Goal: Navigation & Orientation: Find specific page/section

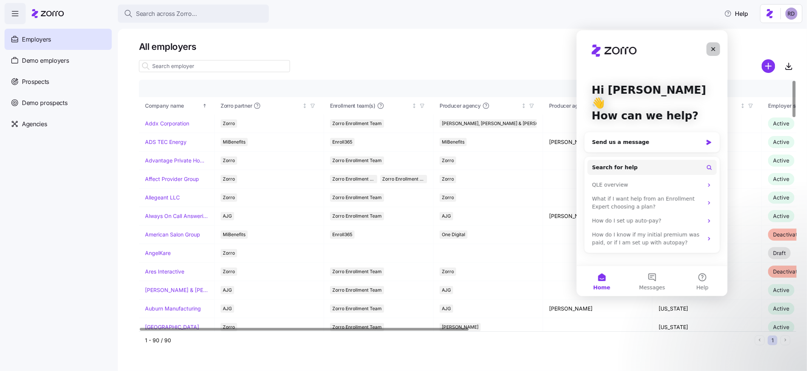
click at [710, 47] on icon "Close" at bounding box center [713, 49] width 6 height 6
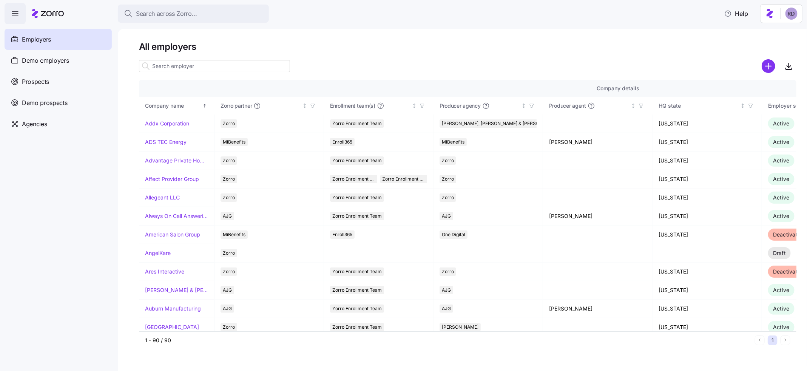
click at [733, 23] on div "Search across Zorro... Help" at bounding box center [404, 13] width 798 height 21
click at [734, 6] on div "Search across Zorro... Help" at bounding box center [404, 13] width 798 height 21
click at [734, 10] on span "Help" at bounding box center [736, 13] width 24 height 9
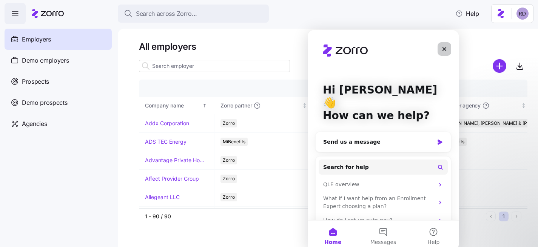
click at [444, 54] on div "Close" at bounding box center [445, 49] width 14 height 14
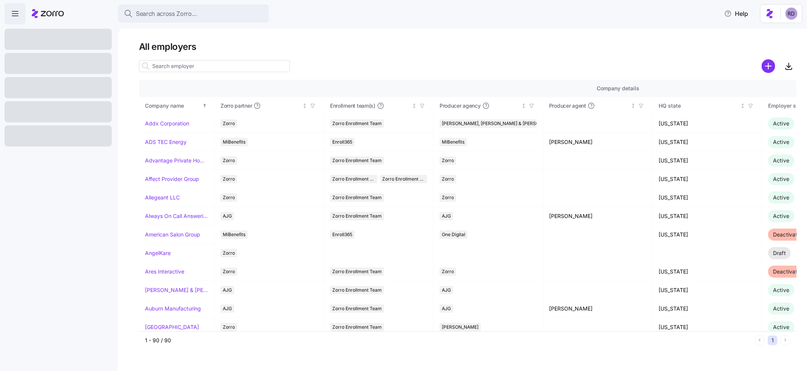
click at [796, 12] on html "Search across Zorro... Help All employers Company details Benefit status Compan…" at bounding box center [403, 183] width 807 height 366
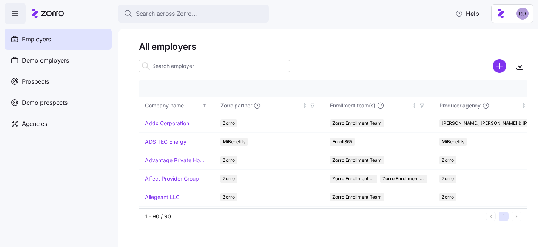
click at [527, 15] on html "Search across Zorro... Help Employers Demo employers Prospects Demo prospects A…" at bounding box center [269, 121] width 538 height 243
click at [504, 48] on div "Log out" at bounding box center [502, 46] width 29 height 8
